Goal: Information Seeking & Learning: Check status

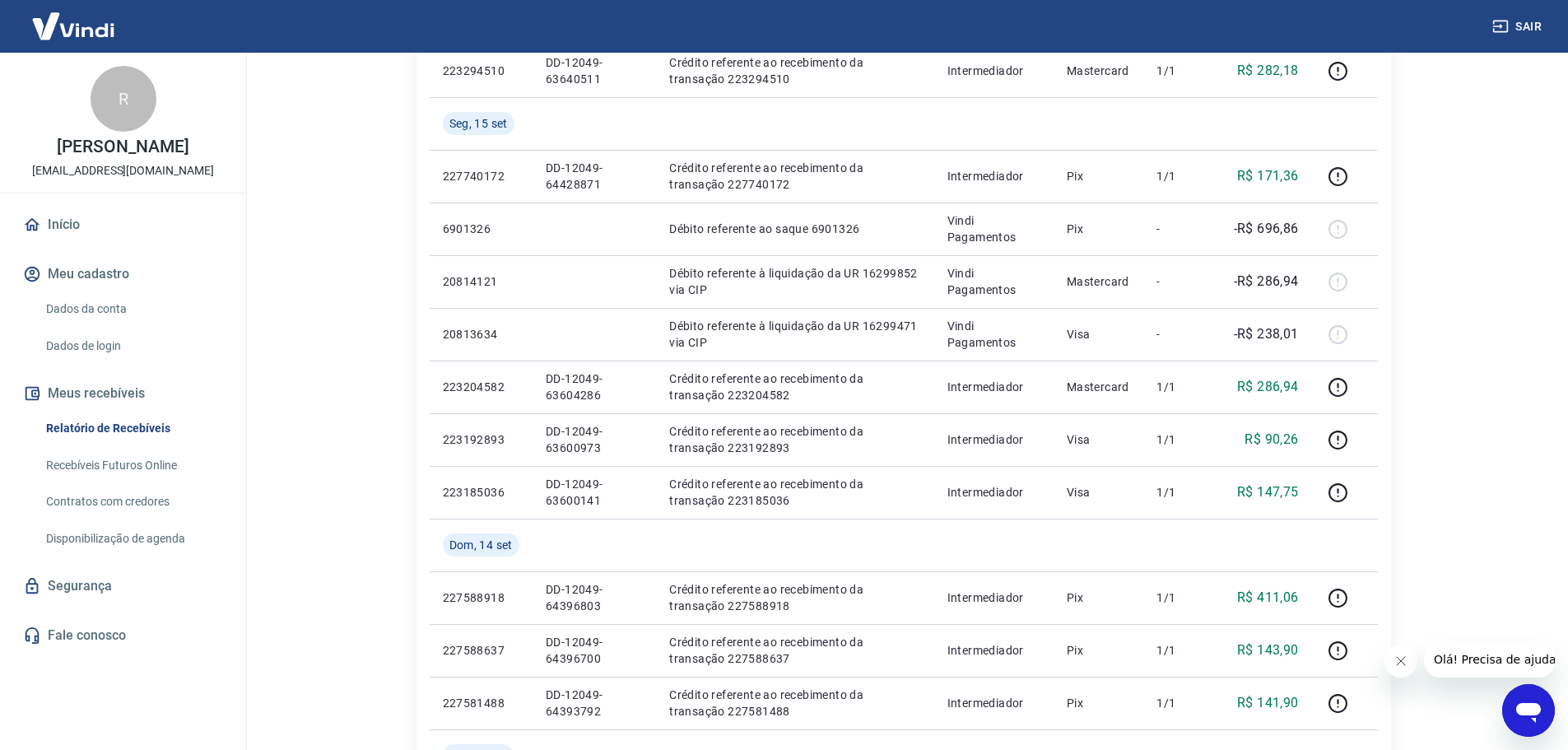
scroll to position [637, 0]
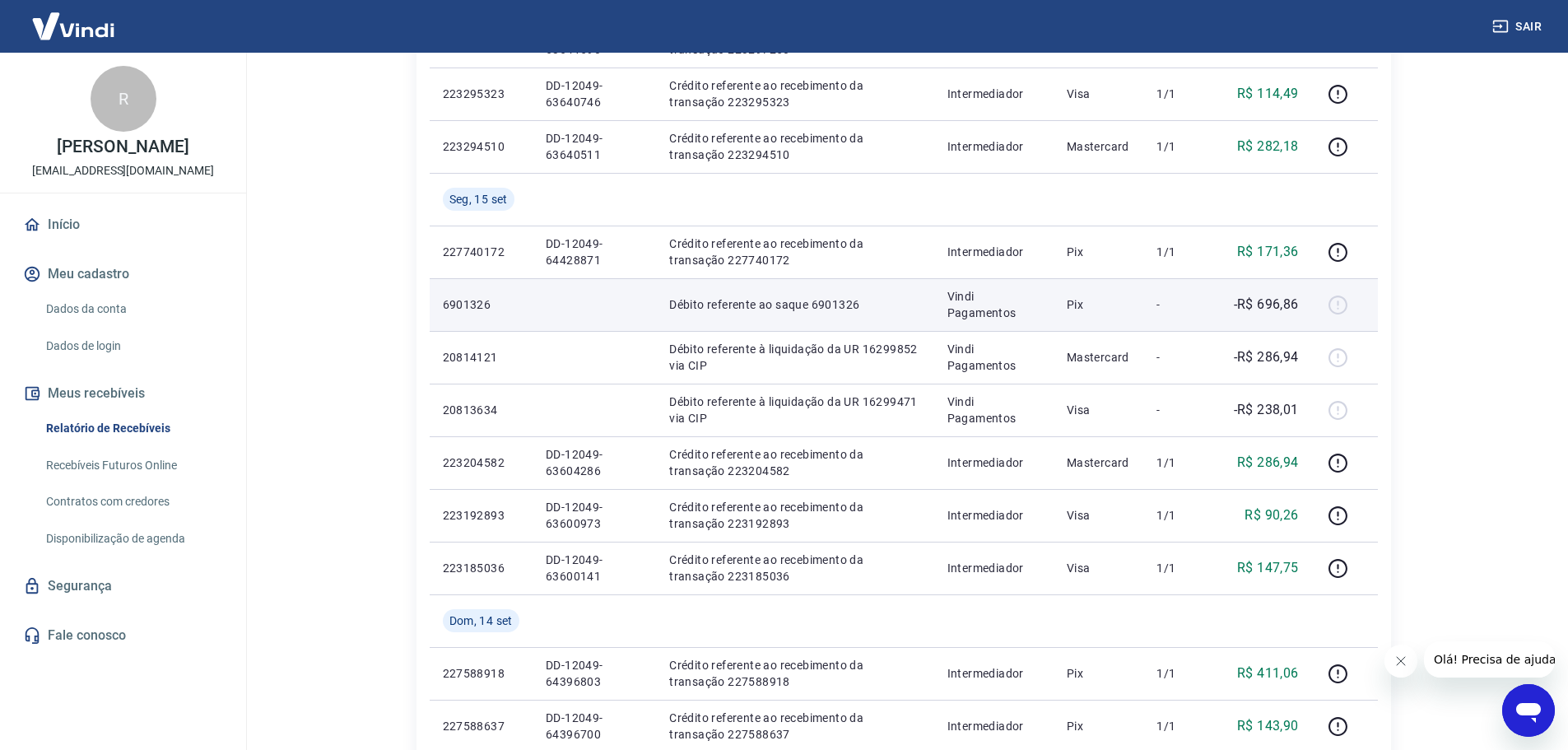
click at [1334, 306] on div at bounding box center [1345, 304] width 39 height 26
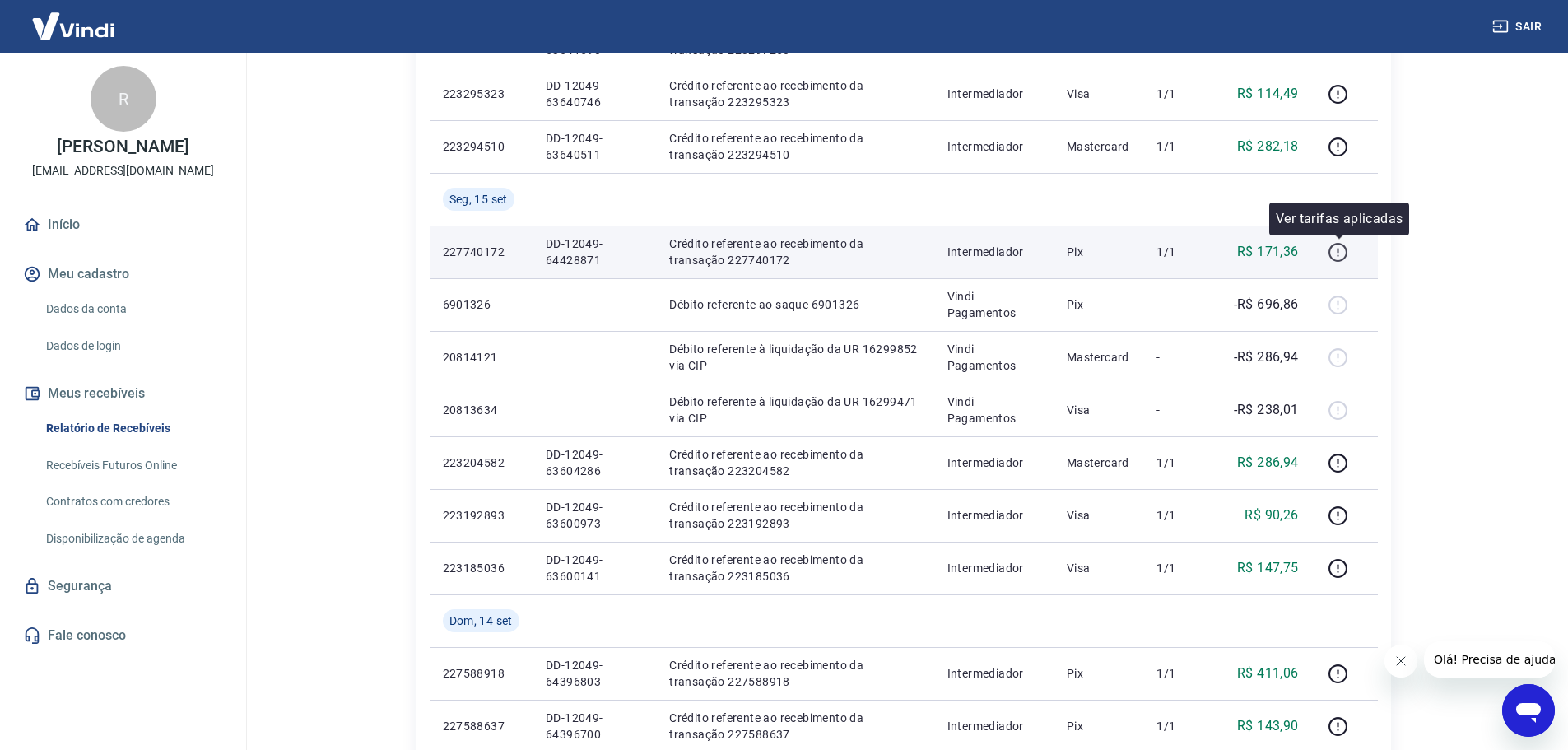
click at [1338, 259] on icon "button" at bounding box center [1338, 253] width 21 height 21
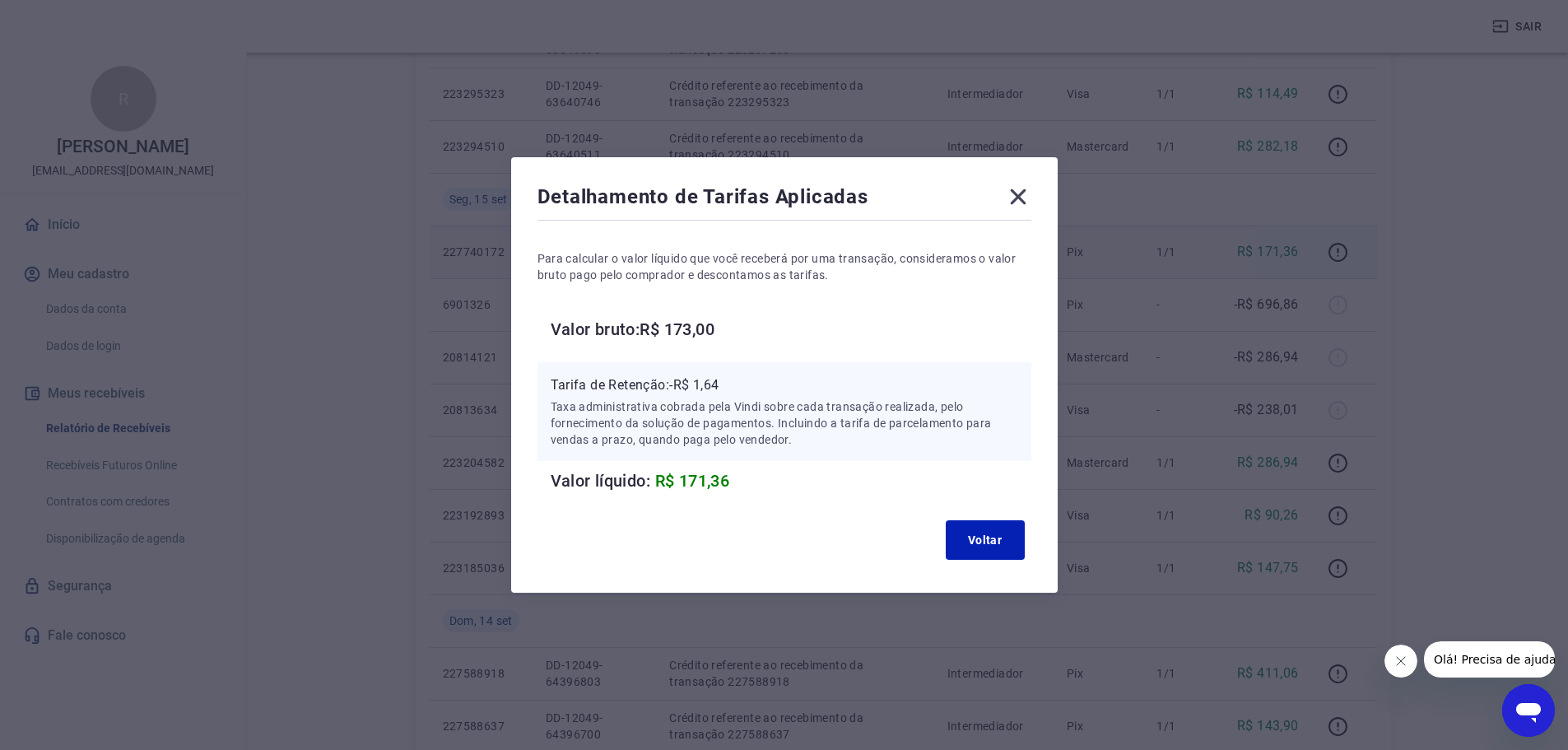
click at [1269, 328] on div "Detalhamento de Tarifas Aplicadas Para calcular o valor líquido que você recebe…" at bounding box center [784, 375] width 1568 height 750
click at [1014, 191] on icon at bounding box center [1018, 196] width 26 height 26
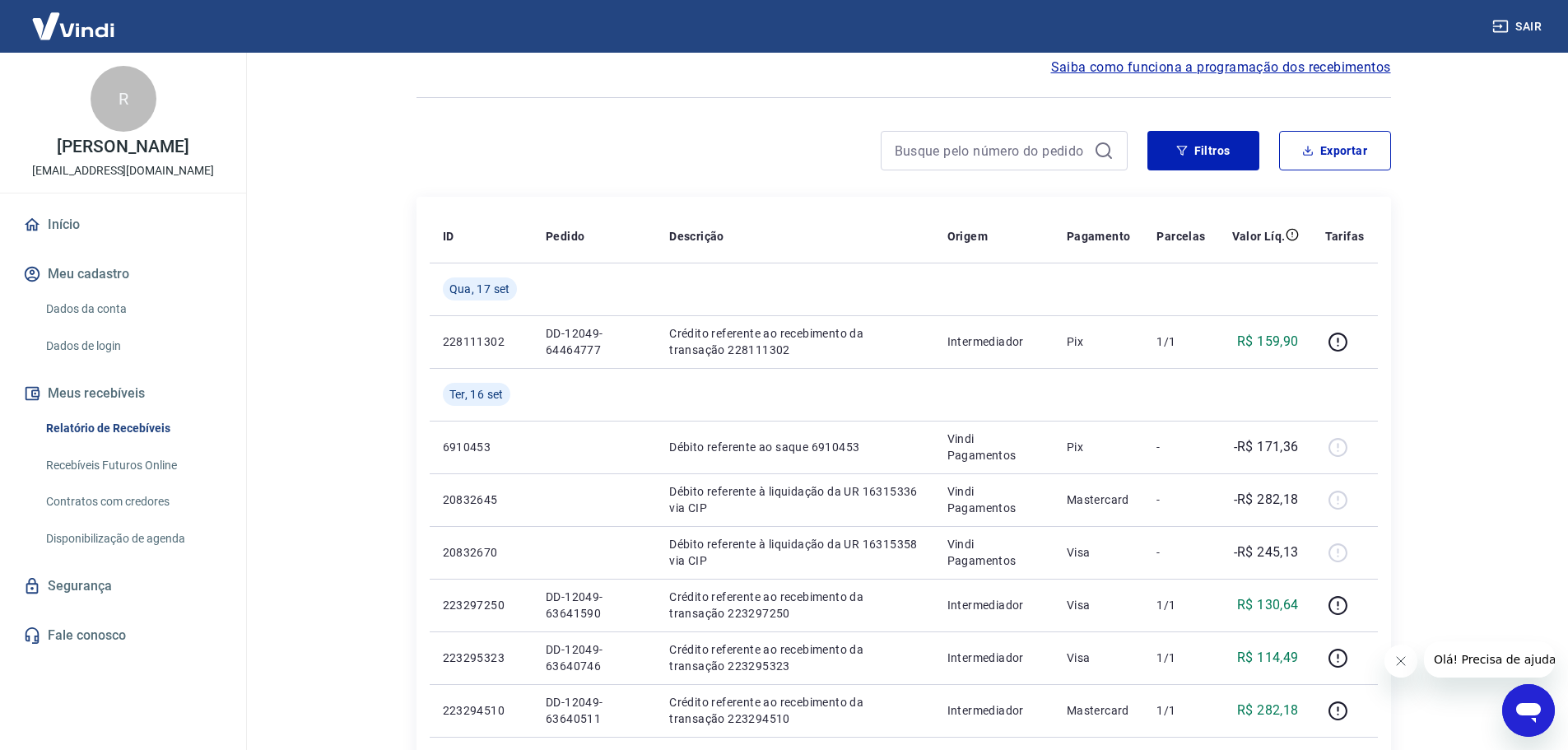
scroll to position [164, 0]
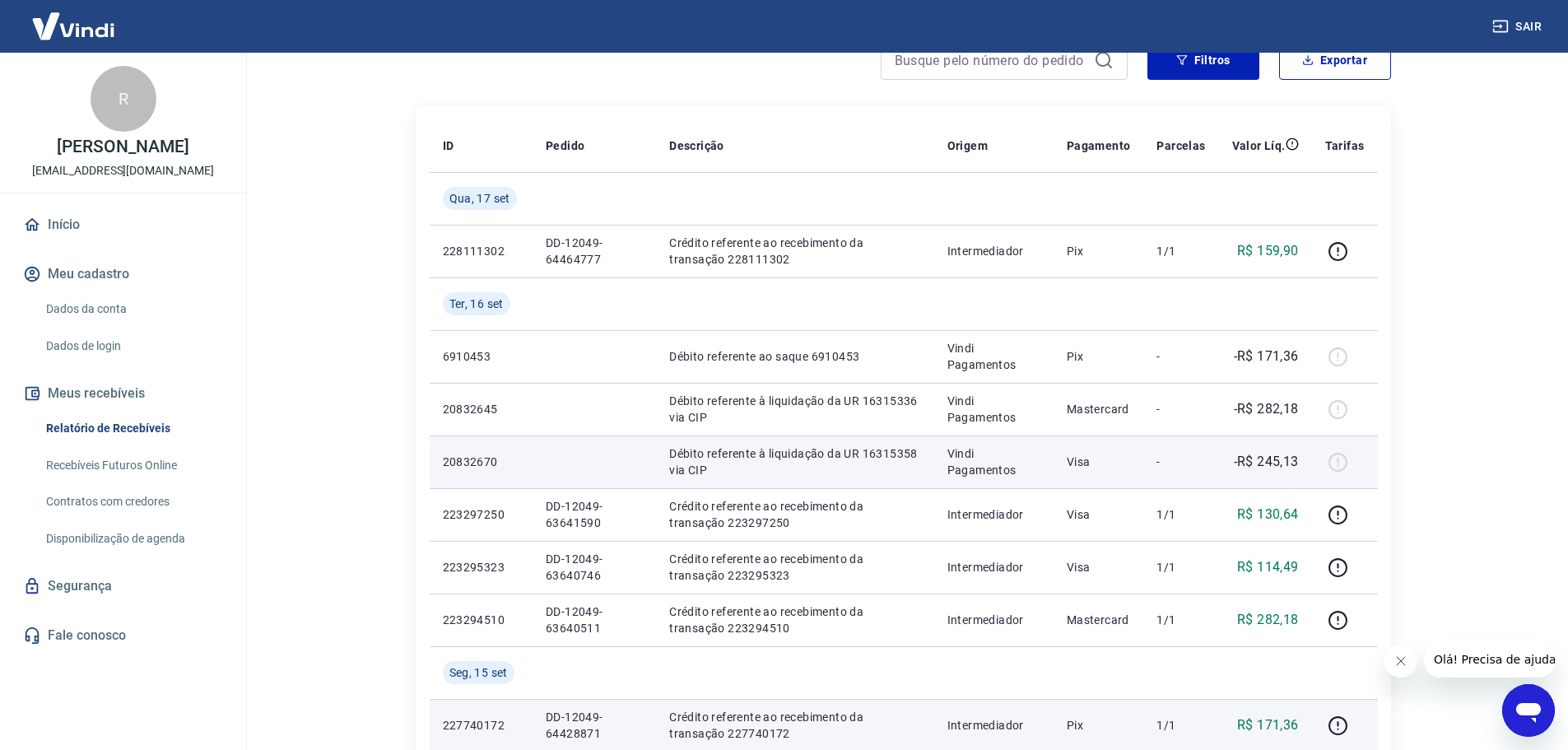
click at [1335, 462] on div at bounding box center [1345, 462] width 39 height 26
click at [1030, 460] on p "Vindi Pagamentos" at bounding box center [993, 461] width 93 height 33
click at [916, 447] on p "Débito referente à liquidação da UR 16315358 via CIP" at bounding box center [794, 461] width 251 height 33
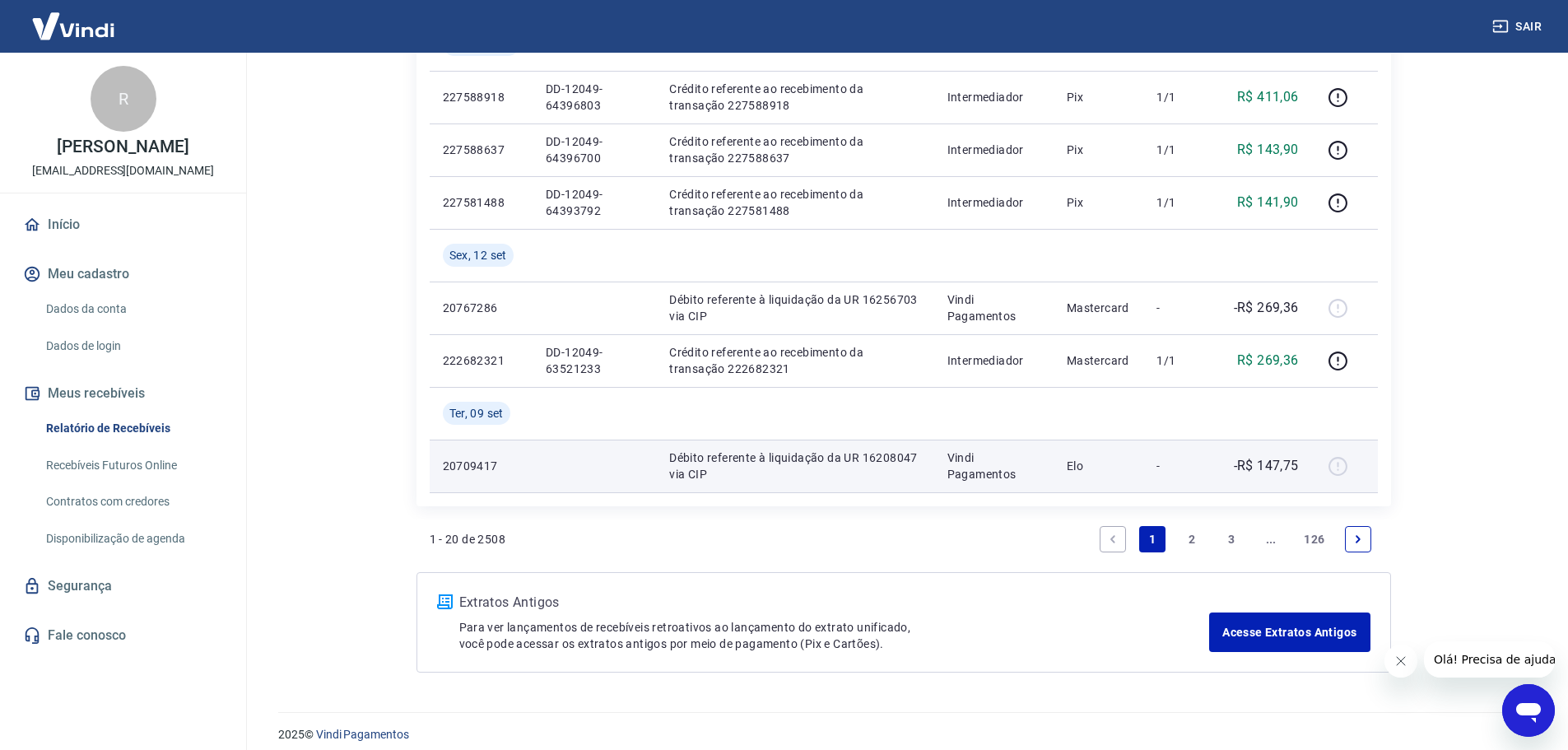
scroll to position [1227, 0]
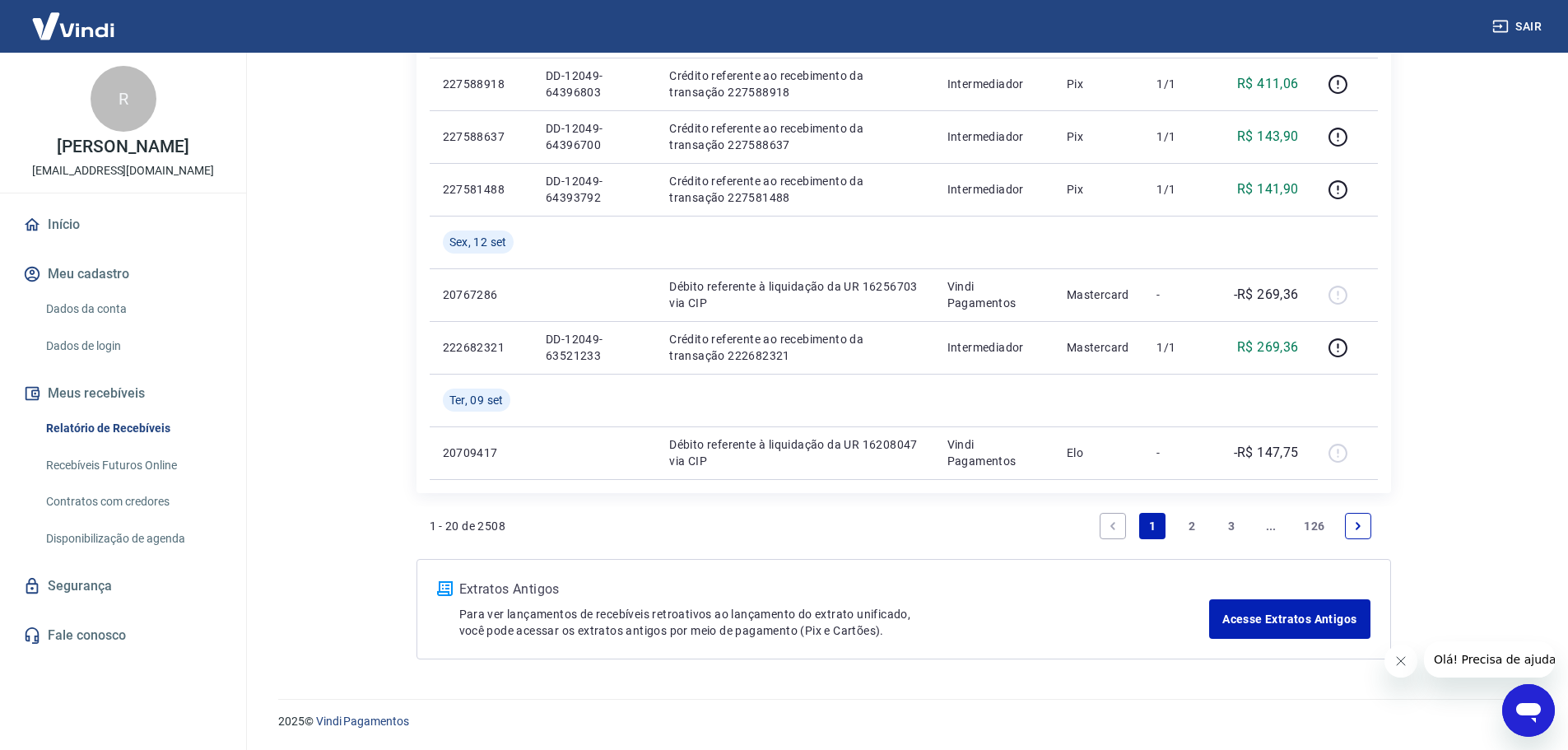
click at [1358, 525] on icon "Next page" at bounding box center [1358, 526] width 11 height 11
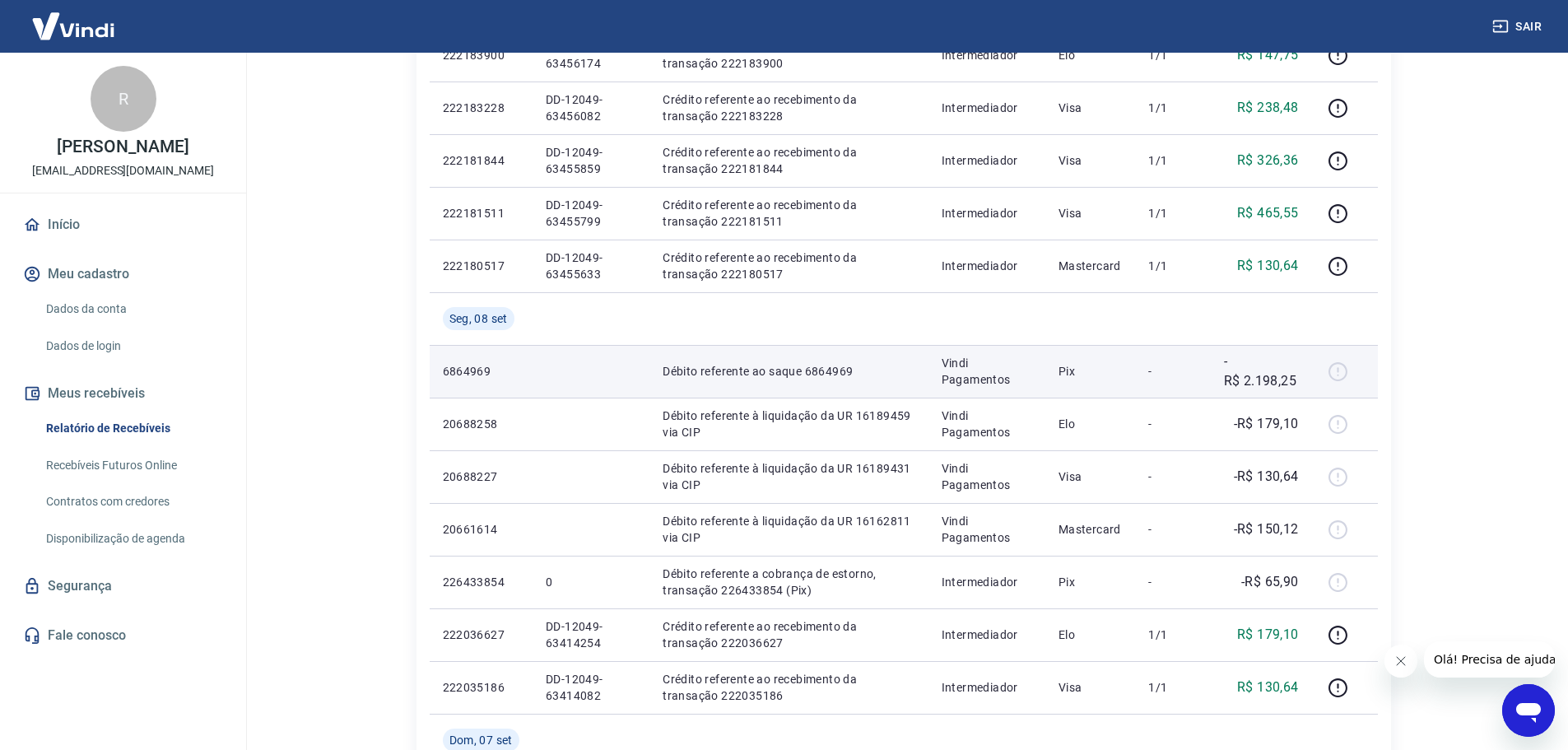
scroll to position [576, 0]
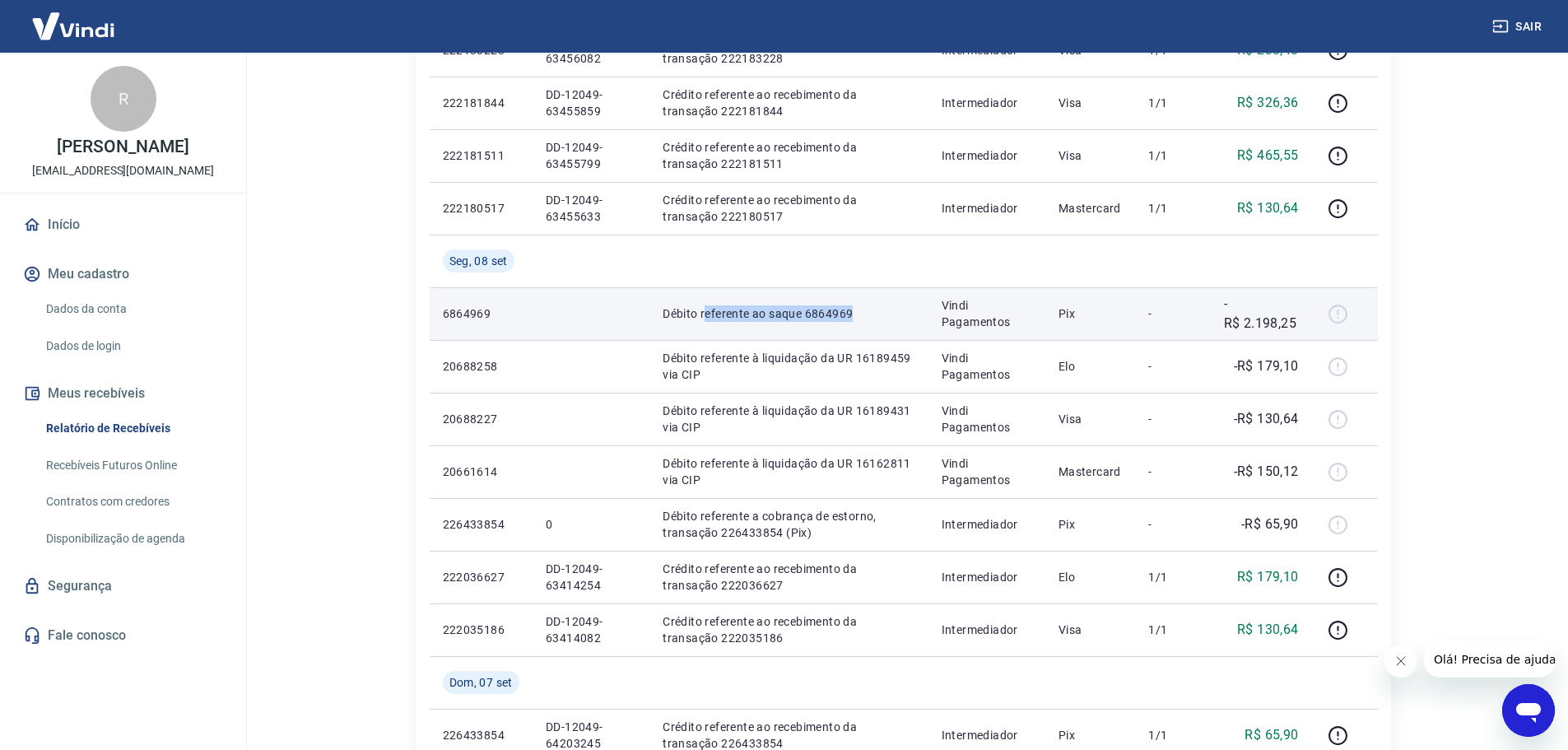
drag, startPoint x: 705, startPoint y: 316, endPoint x: 917, endPoint y: 310, distance: 212.1
click at [915, 310] on p "Débito referente ao saque 6864969" at bounding box center [789, 314] width 252 height 17
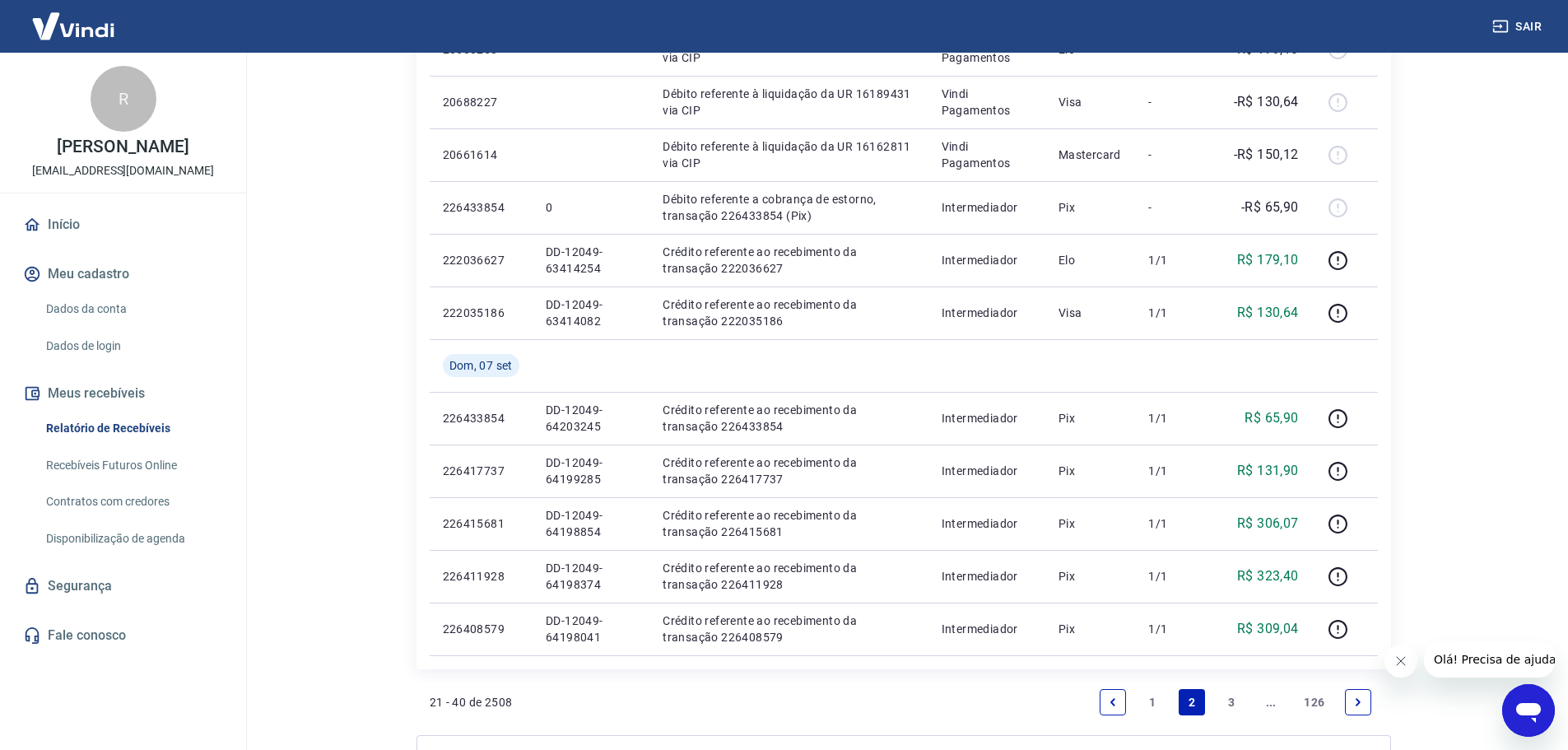
scroll to position [926, 0]
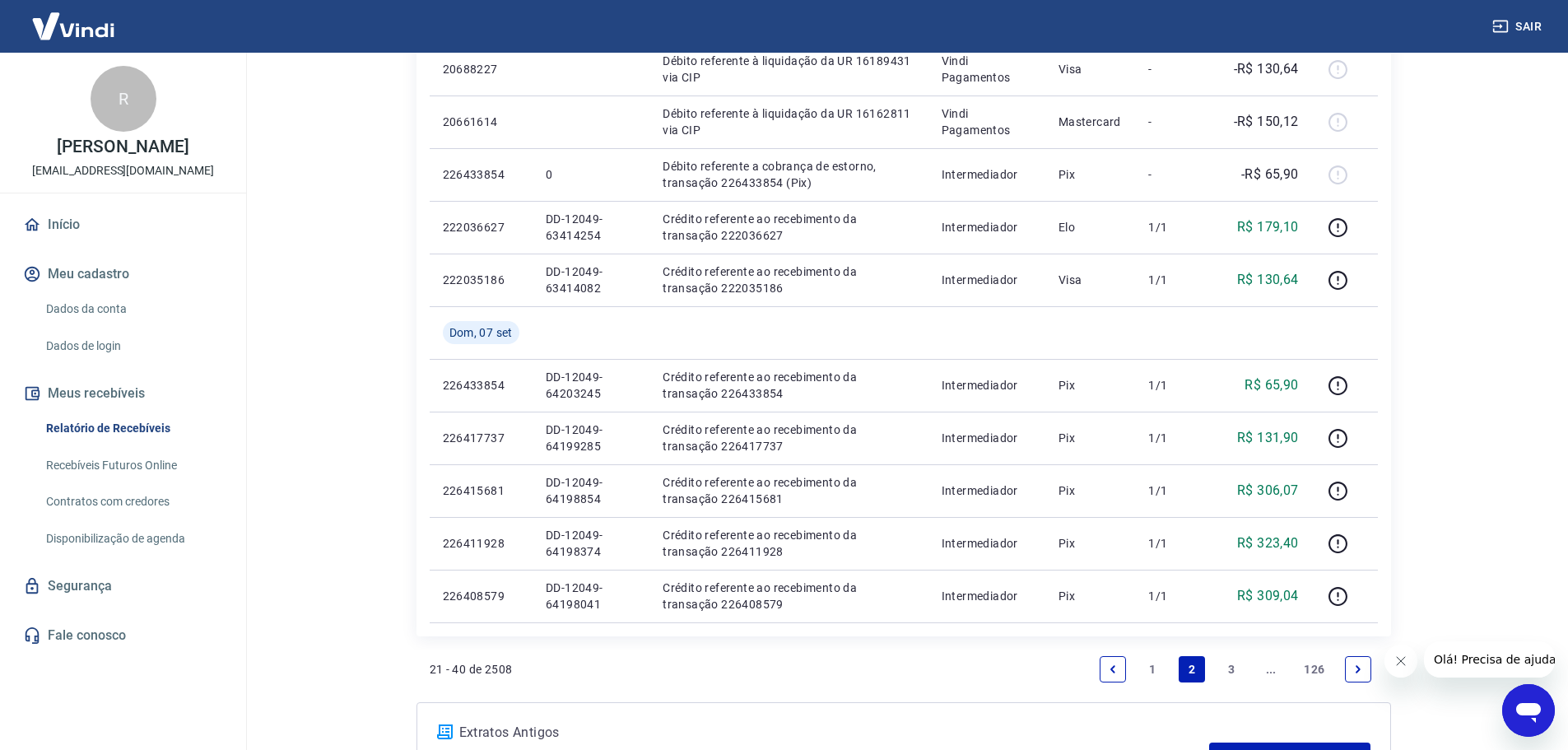
click at [1144, 671] on link "1" at bounding box center [1152, 669] width 26 height 26
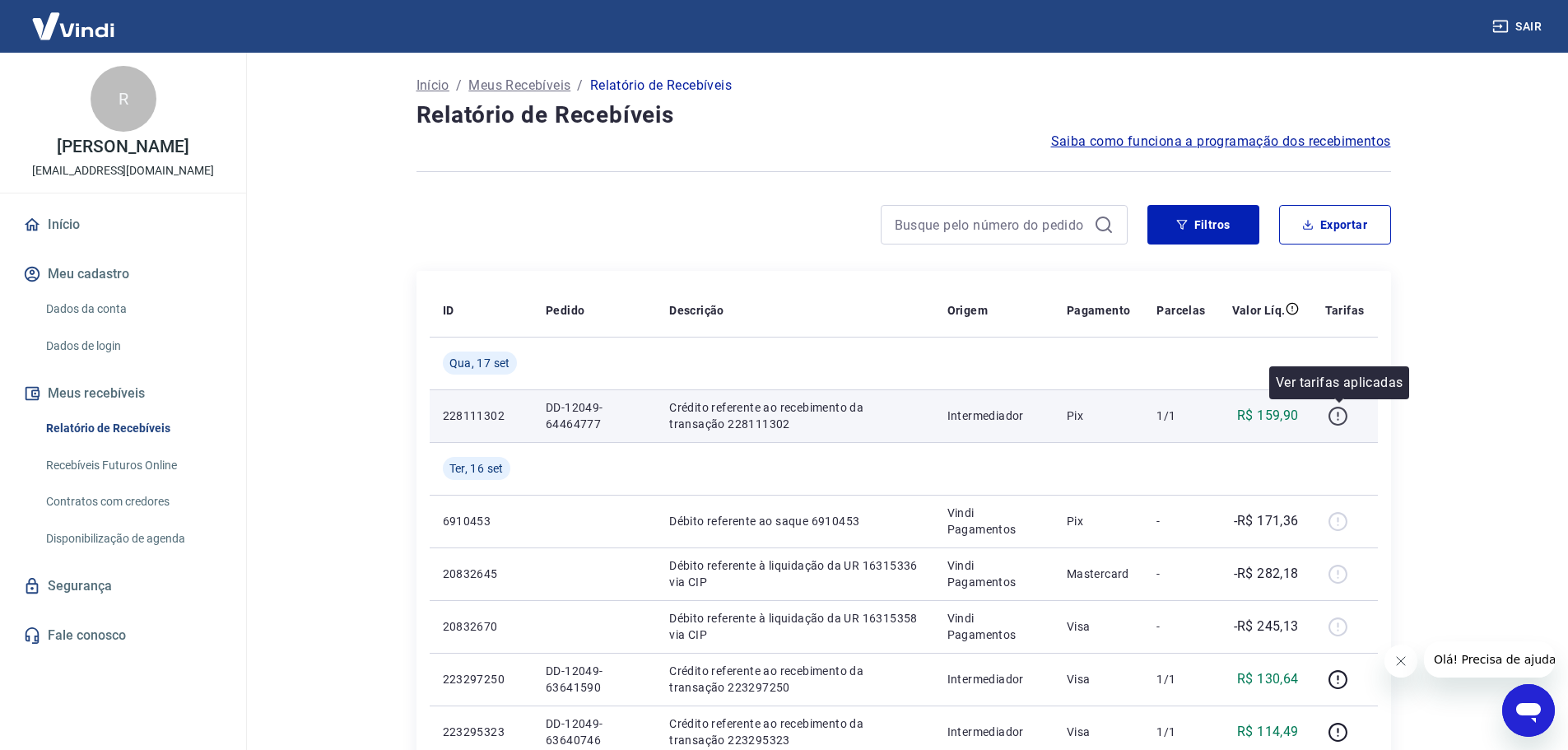
click at [1347, 410] on icon "button" at bounding box center [1338, 416] width 21 height 21
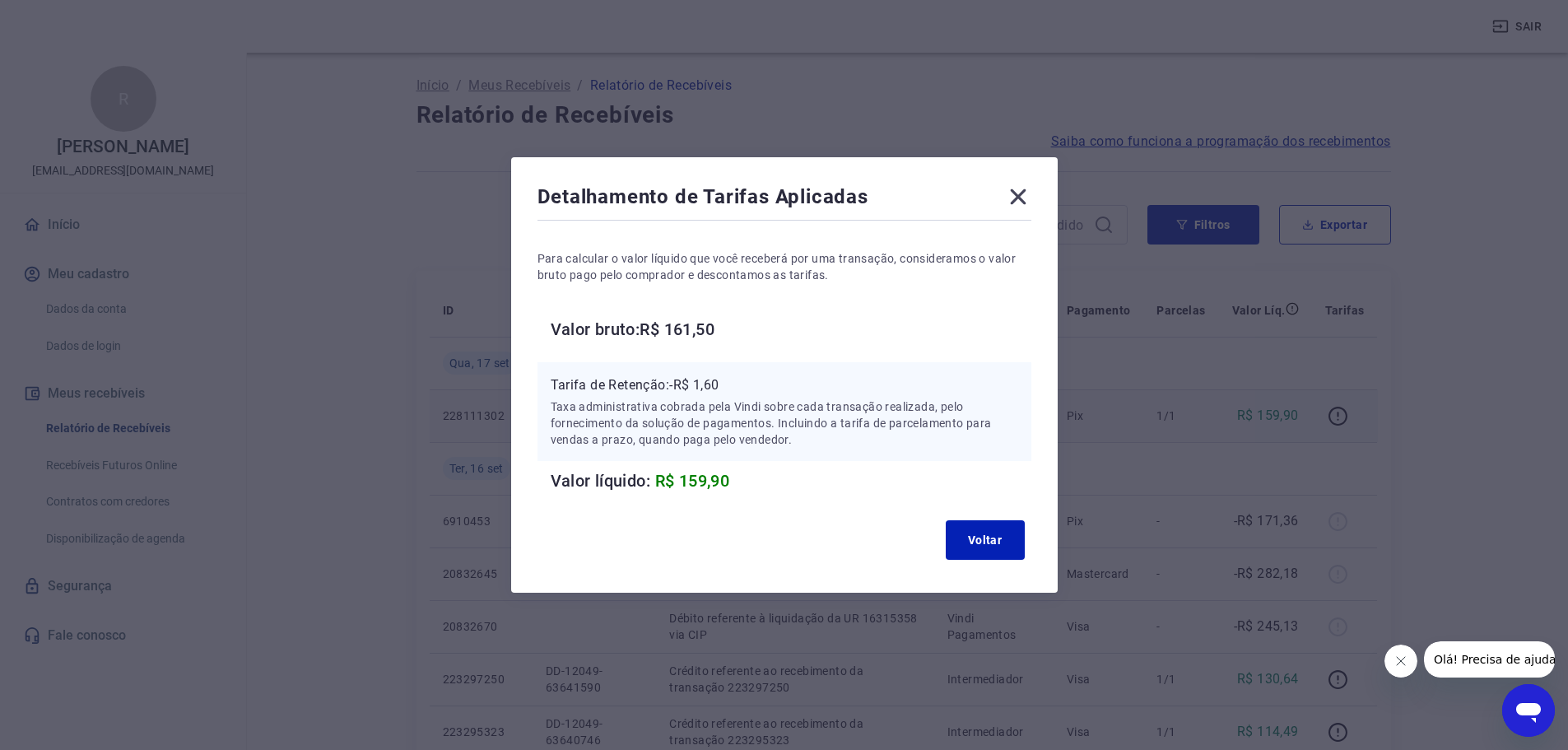
click at [1025, 203] on icon at bounding box center [1018, 197] width 16 height 16
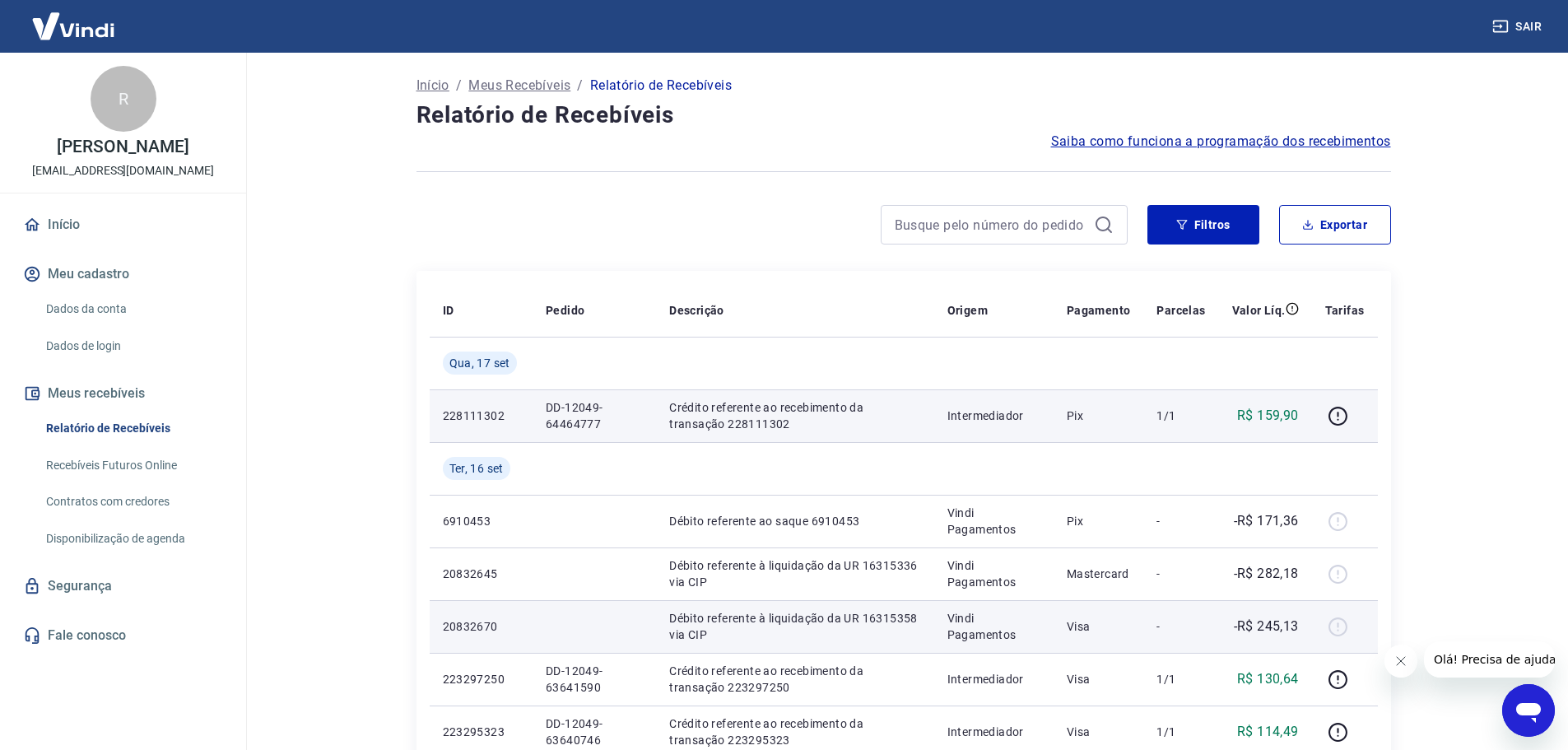
click at [1254, 624] on p "-R$ 245,13" at bounding box center [1266, 626] width 65 height 20
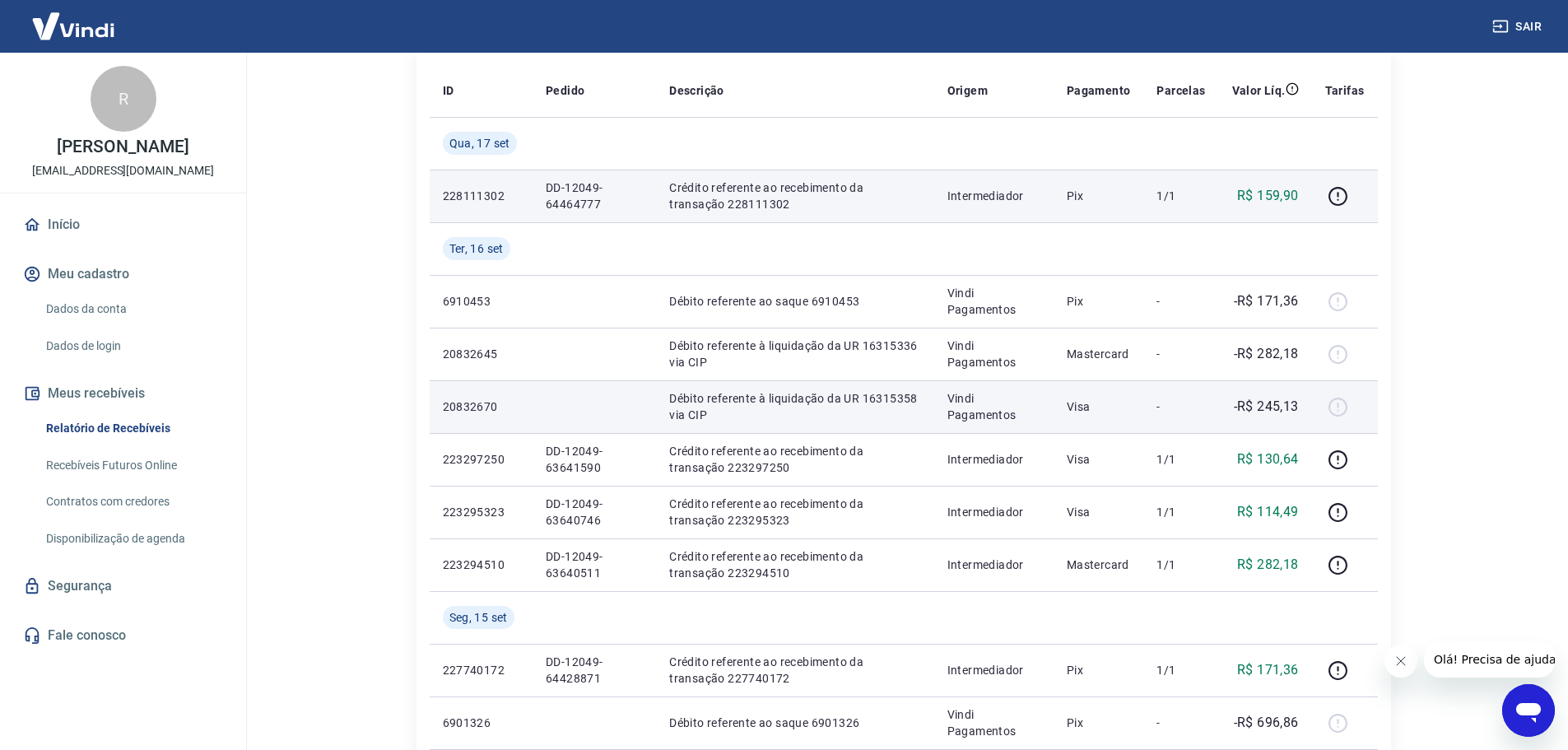
scroll to position [268, 0]
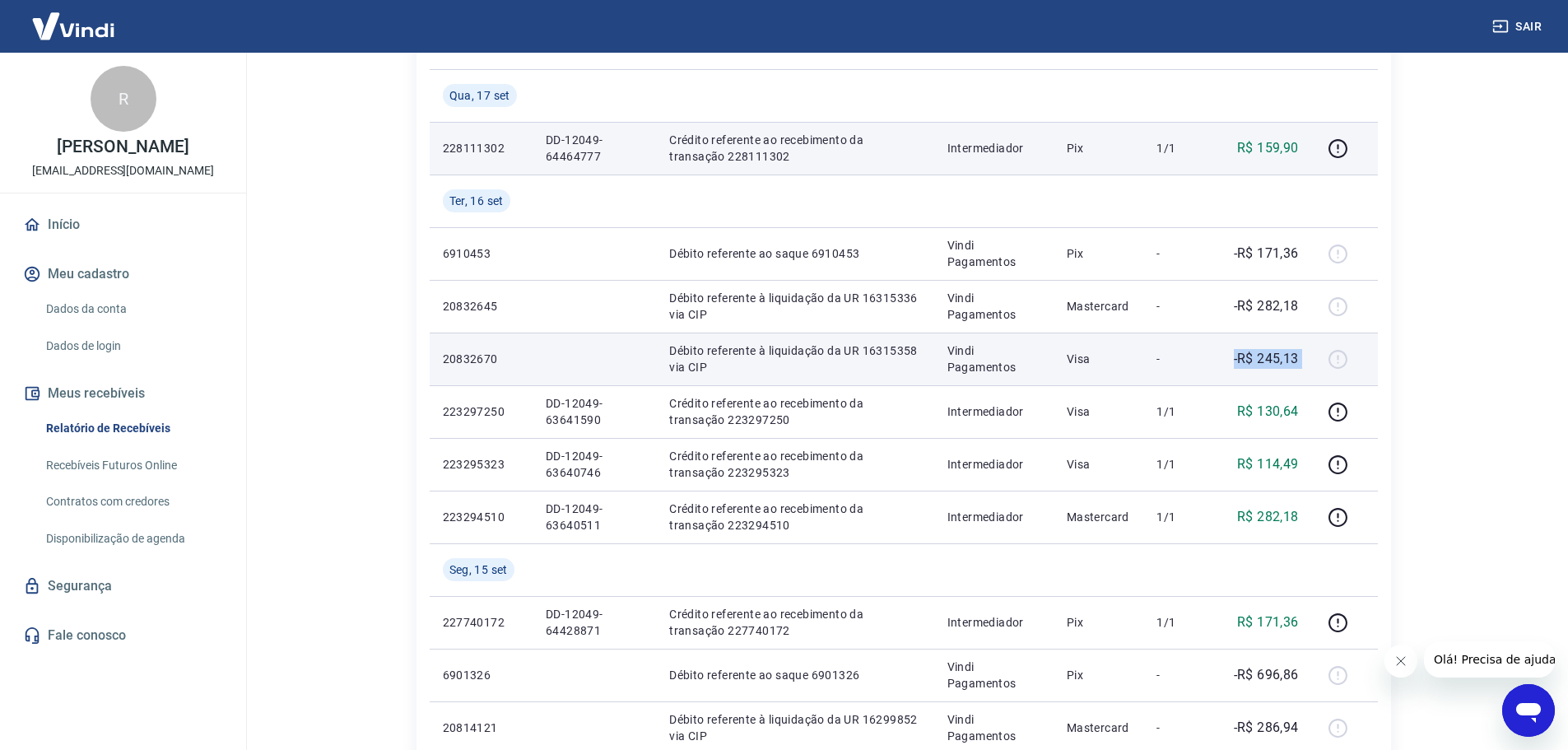
drag, startPoint x: 1227, startPoint y: 357, endPoint x: 1330, endPoint y: 356, distance: 103.0
click at [1330, 356] on tr "20832670 Débito referente à liquidação da UR 16315358 via CIP Vindi Pagamentos …" at bounding box center [904, 359] width 948 height 53
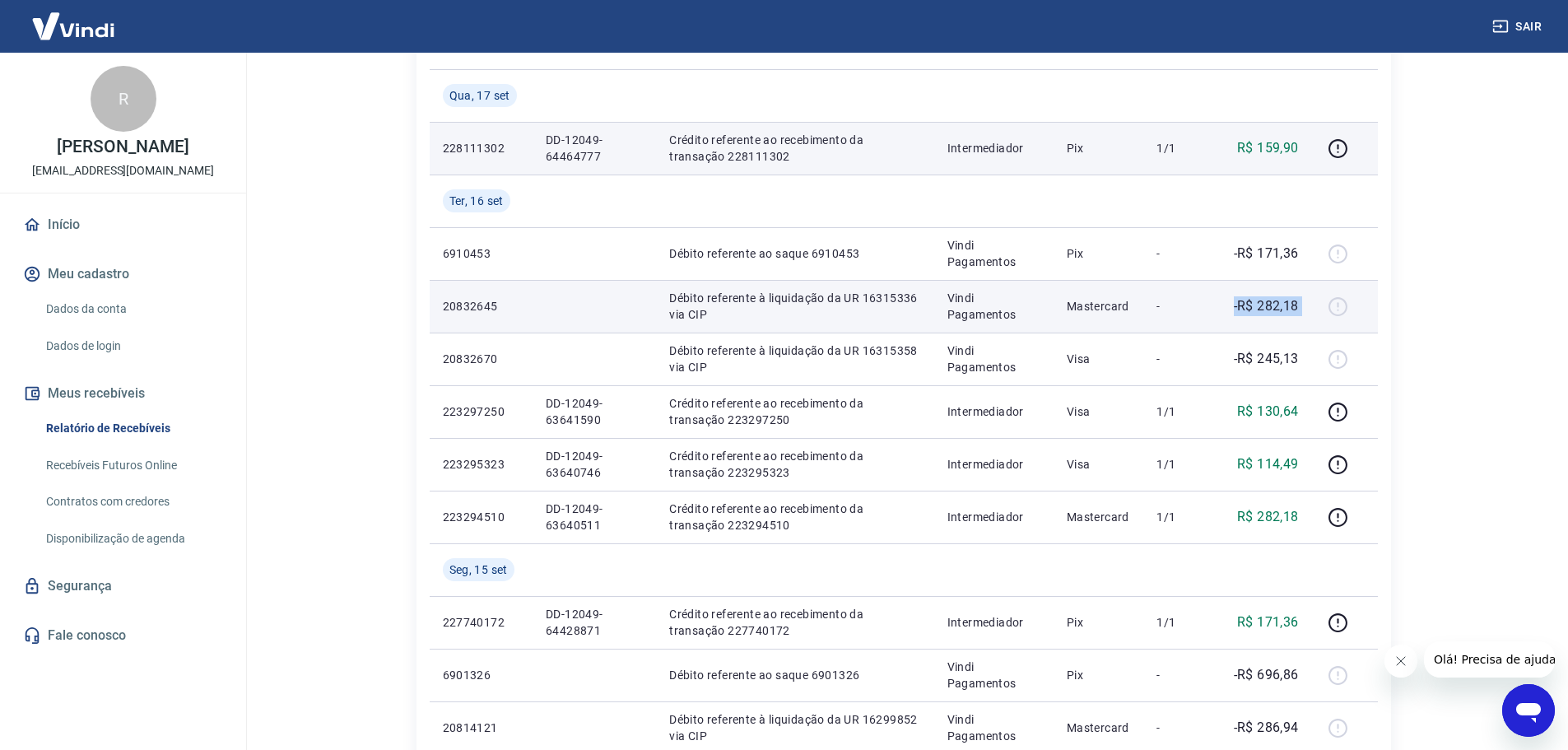
drag, startPoint x: 1219, startPoint y: 308, endPoint x: 1338, endPoint y: 306, distance: 119.0
click at [1338, 306] on tr "20832645 Débito referente à liquidação da UR 16315336 via CIP Vindi Pagamentos …" at bounding box center [904, 306] width 948 height 53
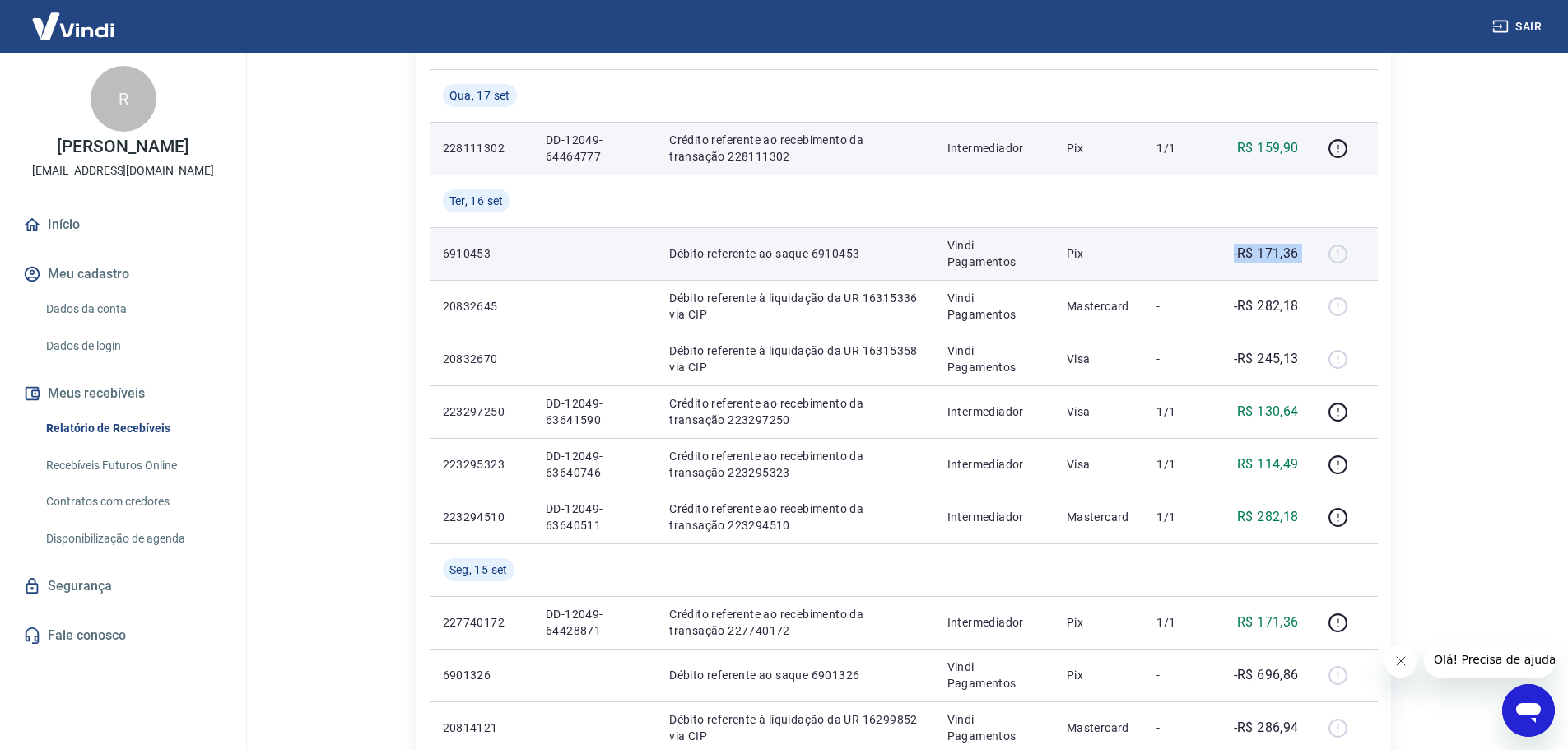
drag, startPoint x: 1217, startPoint y: 249, endPoint x: 1365, endPoint y: 248, distance: 148.0
click at [1365, 248] on tr "6910453 Débito referente ao saque 6910453 Vindi Pagamentos Pix - -R$ 171,36" at bounding box center [904, 253] width 948 height 53
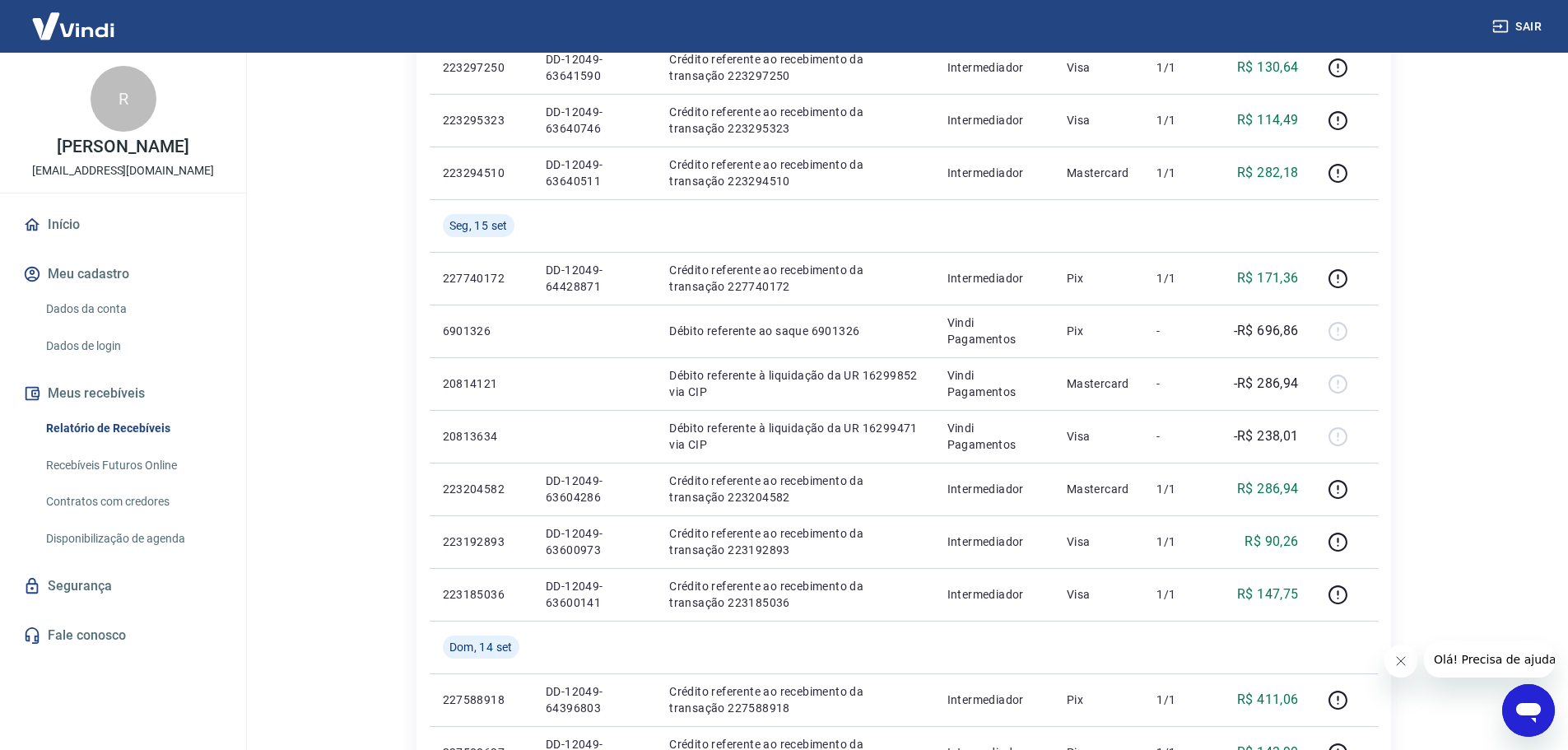
scroll to position [617, 0]
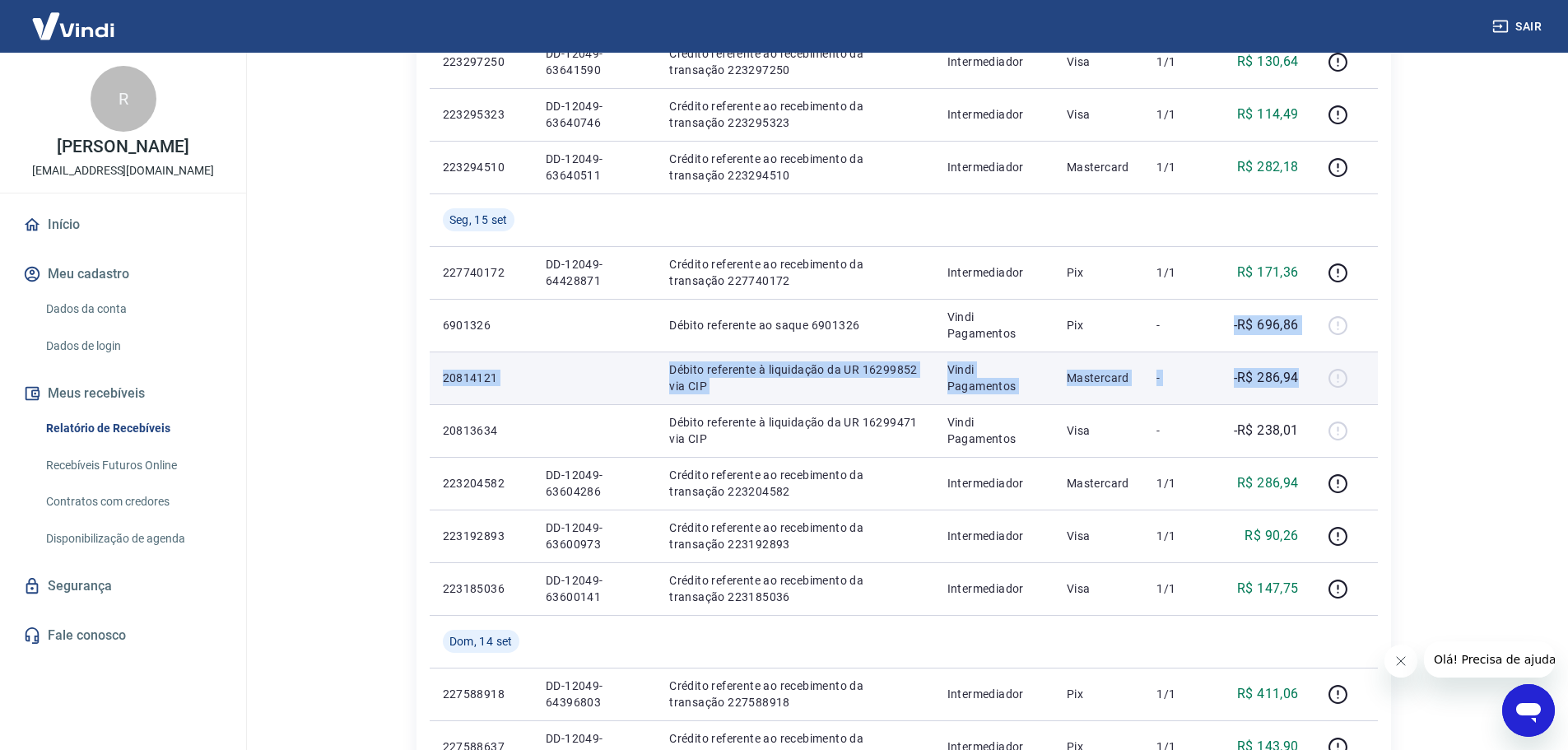
drag, startPoint x: 1207, startPoint y: 330, endPoint x: 1312, endPoint y: 360, distance: 109.2
click at [1312, 360] on tbody "[DATE] 228111302 DD-12049-64464777 Crédito referente ao recebimento da transaçã…" at bounding box center [904, 404] width 948 height 1370
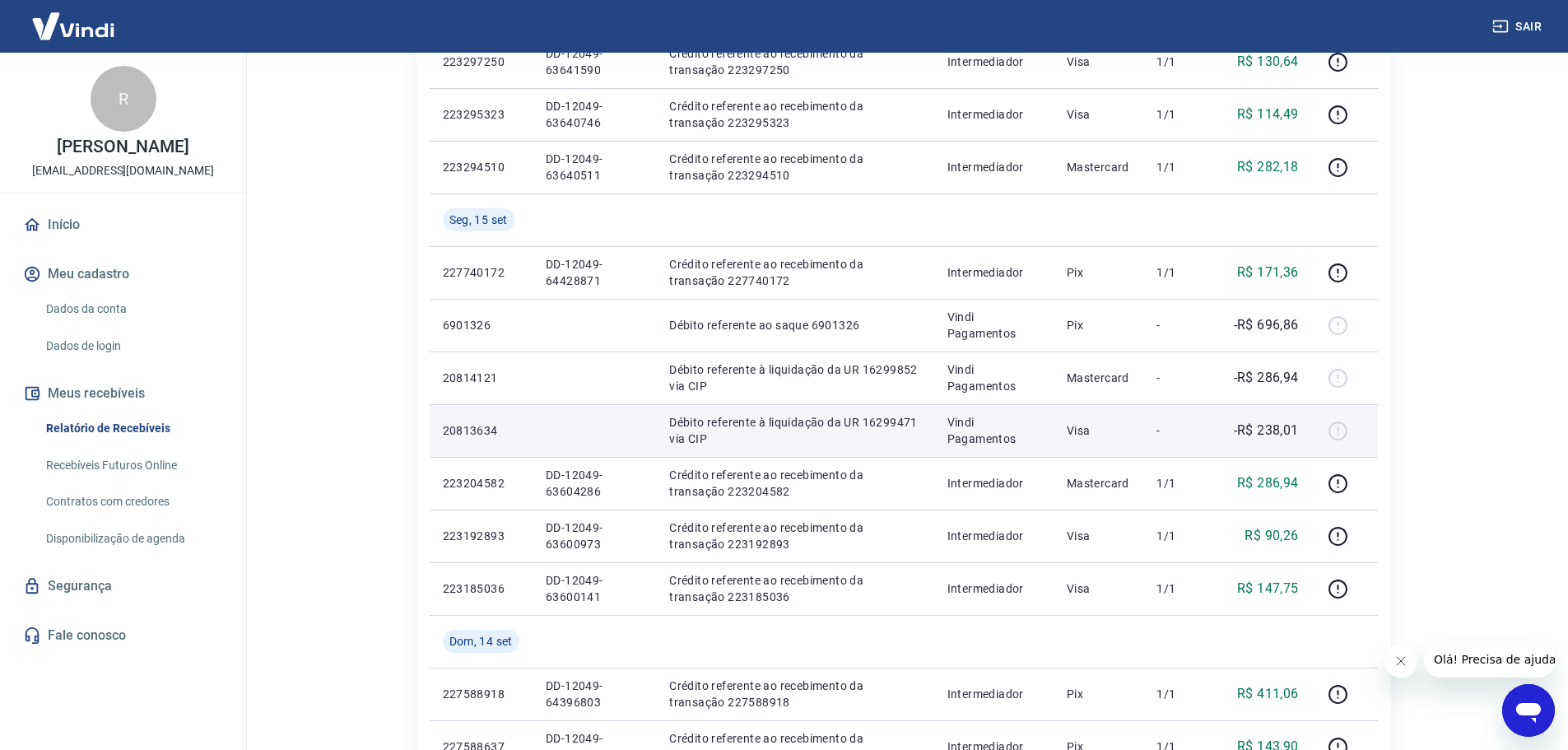
click at [1221, 412] on td "-R$ 238,01" at bounding box center [1265, 430] width 93 height 53
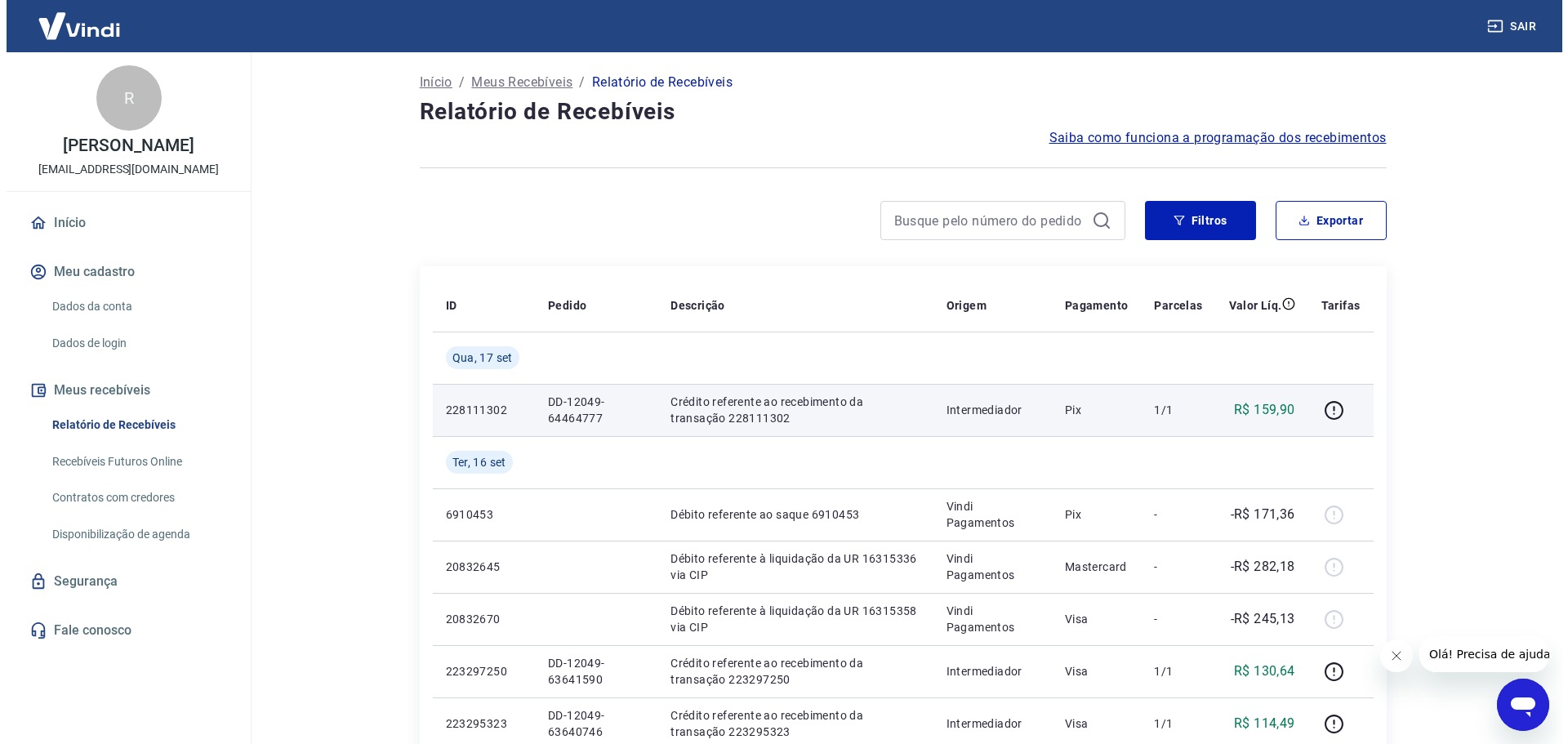
scroll to position [0, 0]
